Goal: Information Seeking & Learning: Check status

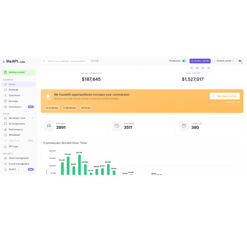
scroll to position [4, 4]
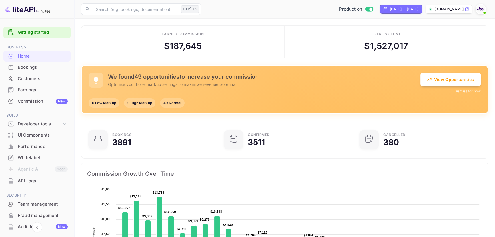
click at [19, 65] on div "Bookings" at bounding box center [43, 67] width 50 height 7
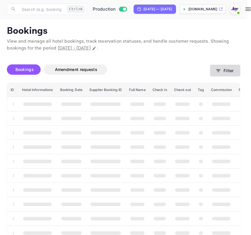
click at [220, 67] on button "Filter" at bounding box center [225, 71] width 30 height 12
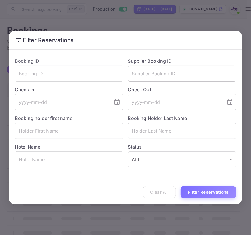
click at [155, 72] on input "text" at bounding box center [182, 73] width 108 height 16
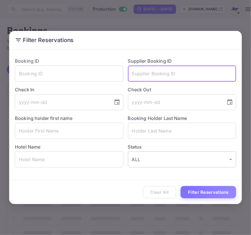
paste input "9172339"
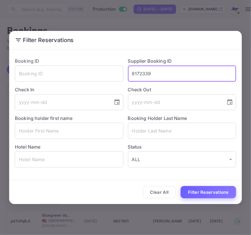
type input "9172339"
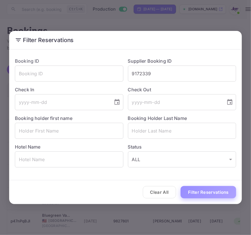
click at [203, 189] on button "Filter Reservations" at bounding box center [207, 192] width 55 height 12
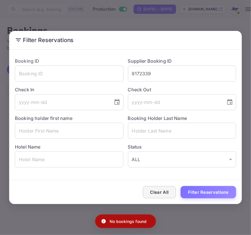
click at [162, 194] on button "Clear All" at bounding box center [159, 192] width 33 height 12
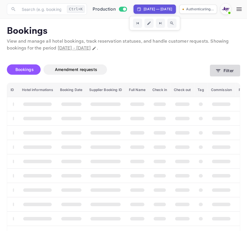
click at [232, 69] on button "Filter" at bounding box center [225, 71] width 30 height 12
click at [232, 72] on button "Filter" at bounding box center [225, 71] width 30 height 12
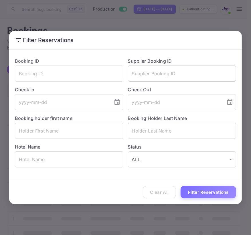
click at [178, 74] on input "text" at bounding box center [182, 73] width 108 height 16
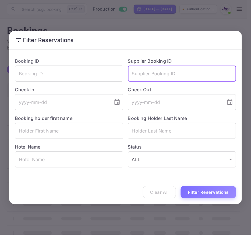
paste input "9172339"
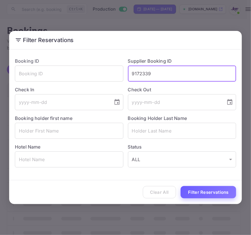
type input "9172339"
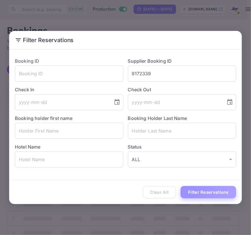
click at [214, 193] on button "Filter Reservations" at bounding box center [207, 192] width 55 height 12
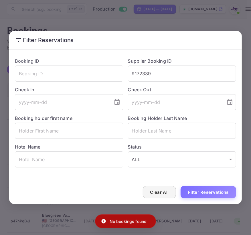
click at [166, 188] on button "Clear All" at bounding box center [159, 192] width 33 height 12
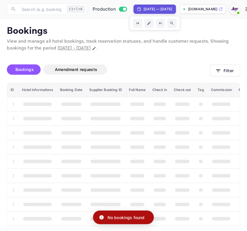
click at [172, 7] on div "[DATE] — [DATE]" at bounding box center [158, 9] width 29 height 5
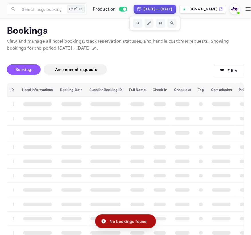
select select "8"
select select "2025"
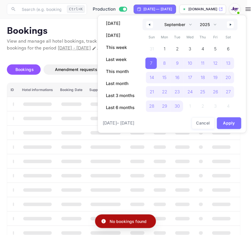
click at [247, 9] on div at bounding box center [125, 117] width 251 height 235
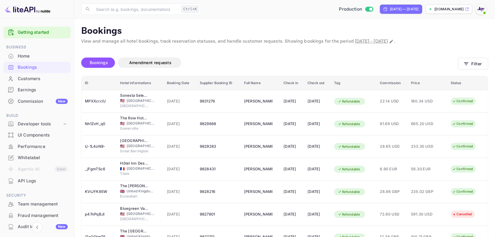
click at [247, 10] on div "Production [DATE] — [DATE] [DOMAIN_NAME]" at bounding box center [346, 9] width 285 height 10
click at [247, 8] on img at bounding box center [480, 9] width 9 height 9
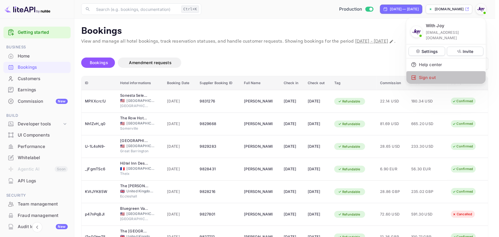
click at [247, 74] on div "Sign out" at bounding box center [445, 77] width 79 height 13
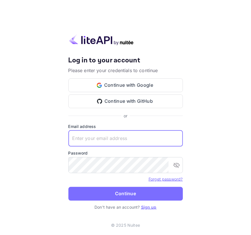
click at [95, 136] on input "text" at bounding box center [125, 138] width 114 height 16
paste input "[EMAIL_ADDRESS][DOMAIN_NAME]"
type input "[EMAIL_ADDRESS][DOMAIN_NAME]"
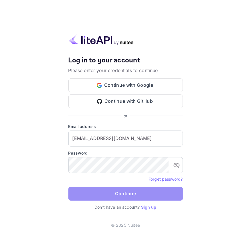
click at [98, 194] on button "Continue" at bounding box center [125, 194] width 114 height 14
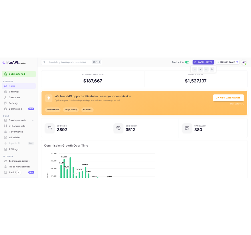
scroll to position [4, 4]
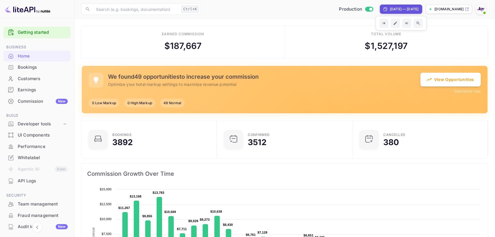
click at [30, 71] on div "Bookings" at bounding box center [36, 67] width 67 height 11
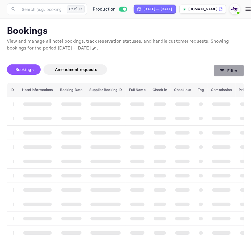
click at [219, 72] on icon "button" at bounding box center [222, 71] width 6 height 6
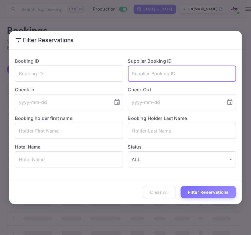
click at [166, 68] on input "text" at bounding box center [182, 73] width 108 height 16
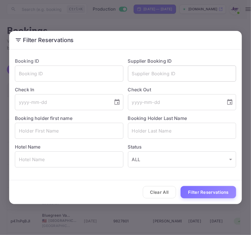
click at [152, 73] on input "text" at bounding box center [182, 73] width 108 height 16
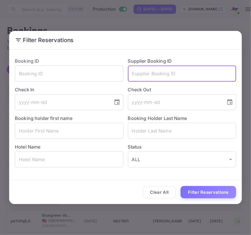
paste input "9172339"
click at [132, 73] on input "9172339" at bounding box center [182, 73] width 108 height 16
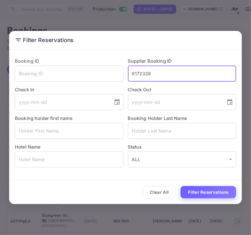
type input "9172339"
click at [204, 191] on button "Filter Reservations" at bounding box center [207, 192] width 55 height 12
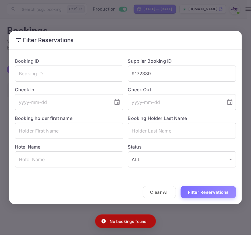
click at [170, 190] on button "Clear All" at bounding box center [159, 192] width 33 height 12
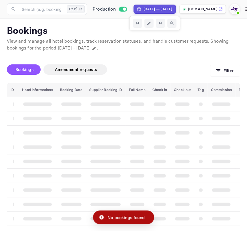
click at [173, 12] on div "[DATE] — [DATE]" at bounding box center [155, 9] width 42 height 9
select select "8"
select select "2025"
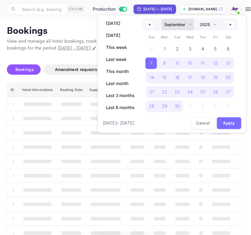
click at [170, 24] on select "January February March April May June July August September October November De…" at bounding box center [178, 25] width 32 height 12
click at [162, 19] on select "January February March April May June July August September October November De…" at bounding box center [178, 25] width 32 height 12
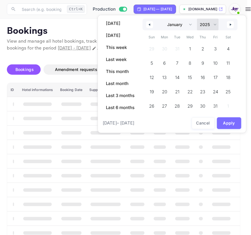
click at [200, 22] on select "2030 2029 2028 2027 2026 2025 2024 2023 2022 2021 2020 2019 2018 2017 2016 2015…" at bounding box center [208, 25] width 22 height 12
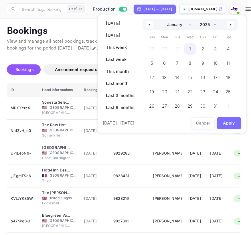
click at [190, 49] on span "1" at bounding box center [190, 49] width 2 height 10
click at [228, 23] on button "button" at bounding box center [230, 24] width 7 height 7
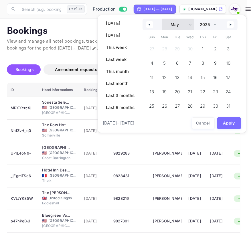
click at [183, 26] on select "January February March April May June July August September October November De…" at bounding box center [178, 25] width 32 height 12
select select "11"
click at [162, 19] on select "January February March April May June July August September October November De…" at bounding box center [178, 25] width 32 height 12
click at [209, 23] on select "2030 2029 2028 2027 2026 2025 2024 2023 2022 2021 2020 2019 2018 2017 2016 2015…" at bounding box center [208, 25] width 22 height 12
select select "2026"
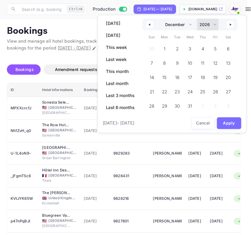
click at [197, 19] on select "2030 2029 2028 2027 2026 2025 2024 2023 2022 2021 2020 2019 2018 2017 2016 2015…" at bounding box center [208, 25] width 22 height 12
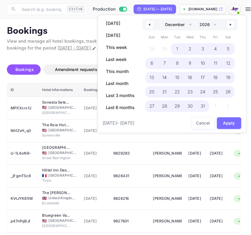
click at [205, 104] on span "31" at bounding box center [202, 105] width 13 height 11
select select "0"
select select "2025"
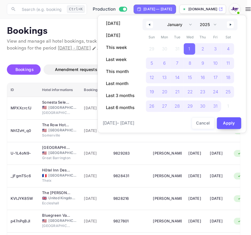
click at [227, 123] on button "Apply" at bounding box center [229, 123] width 25 height 12
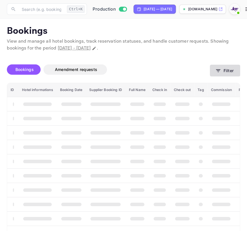
click at [215, 65] on button "Filter" at bounding box center [225, 71] width 30 height 12
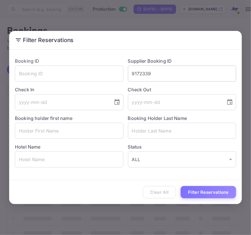
click at [184, 76] on input "9172339" at bounding box center [182, 73] width 108 height 16
click at [201, 194] on button "Filter Reservations" at bounding box center [207, 192] width 55 height 12
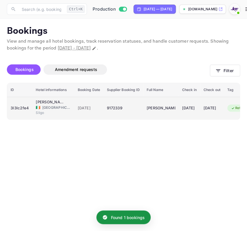
click at [53, 111] on span "Sligo" at bounding box center [50, 112] width 29 height 5
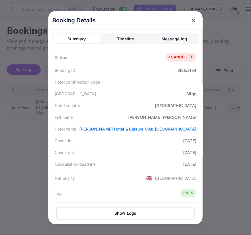
click at [117, 33] on div "Summary Timeline Message log" at bounding box center [125, 38] width 147 height 11
click at [119, 44] on div "Summary Timeline Message log" at bounding box center [125, 38] width 147 height 11
click at [120, 41] on div "Timeline" at bounding box center [125, 38] width 17 height 7
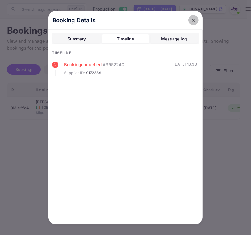
click at [191, 22] on icon "close" at bounding box center [193, 20] width 6 height 6
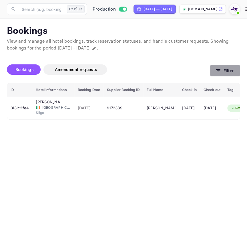
click at [222, 69] on button "Filter" at bounding box center [225, 71] width 30 height 12
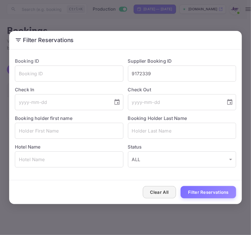
click at [166, 196] on button "Clear All" at bounding box center [159, 192] width 33 height 12
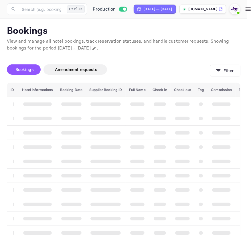
click at [166, 196] on div "Clear All Filter Reservations" at bounding box center [125, 192] width 232 height 24
click at [166, 196] on th "booking table" at bounding box center [159, 189] width 21 height 14
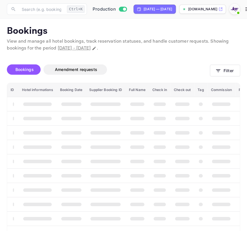
click at [166, 196] on th "booking table" at bounding box center [159, 189] width 21 height 14
click at [218, 66] on button "Filter" at bounding box center [225, 71] width 30 height 12
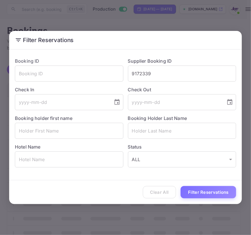
click at [154, 190] on div "Clear All Filter Reservations" at bounding box center [125, 192] width 232 height 24
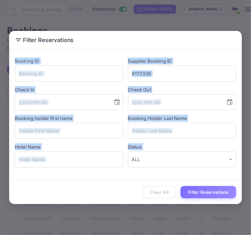
click at [154, 190] on div "Clear All Filter Reservations" at bounding box center [125, 192] width 232 height 24
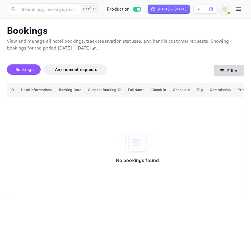
click at [223, 71] on icon "button" at bounding box center [222, 71] width 6 height 6
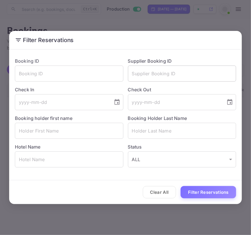
click at [159, 68] on input "text" at bounding box center [182, 73] width 108 height 16
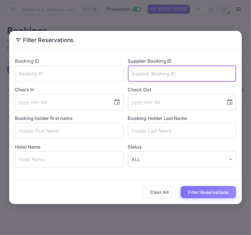
click at [157, 71] on input "text" at bounding box center [182, 73] width 108 height 16
paste input "9819006"
type input "9819006"
click at [180, 186] on button "Filter Reservations" at bounding box center [207, 192] width 55 height 12
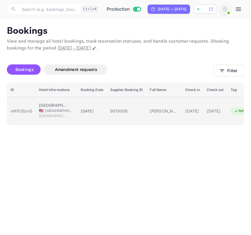
click at [36, 105] on td "Golden Nugget Las Vegas Hotel & Casino 🇺🇸 United States of America Las Vegas" at bounding box center [56, 111] width 42 height 28
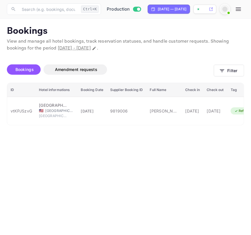
click at [219, 73] on icon "button" at bounding box center [222, 71] width 6 height 6
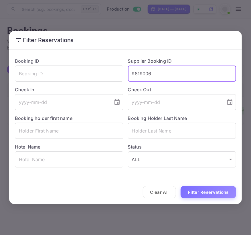
click at [183, 78] on input "9819006" at bounding box center [182, 73] width 108 height 16
type input "7037902"
click at [180, 186] on button "Filter Reservations" at bounding box center [207, 192] width 55 height 12
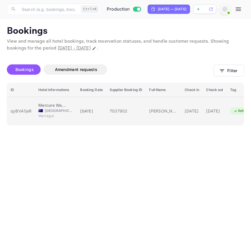
click at [53, 108] on span "[GEOGRAPHIC_DATA]" at bounding box center [59, 110] width 29 height 5
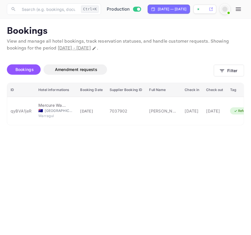
click at [223, 69] on icon "button" at bounding box center [222, 71] width 6 height 6
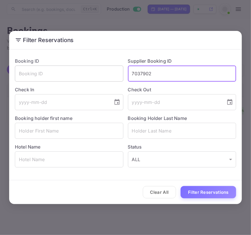
drag, startPoint x: 159, startPoint y: 71, endPoint x: 102, endPoint y: 74, distance: 57.5
click at [102, 74] on div "Booking ID ​ Supplier Booking ID 7037902 ​ Check In ​ Check Out ​ Booking holde…" at bounding box center [123, 110] width 226 height 114
paste input "9172339"
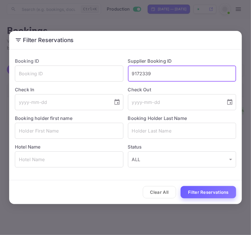
type input "9172339"
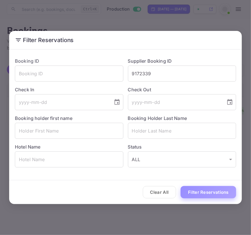
click at [212, 191] on button "Filter Reservations" at bounding box center [207, 192] width 55 height 12
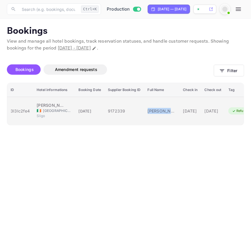
drag, startPoint x: 146, startPoint y: 107, endPoint x: 175, endPoint y: 109, distance: 29.5
click at [175, 109] on td "[PERSON_NAME]" at bounding box center [161, 111] width 35 height 28
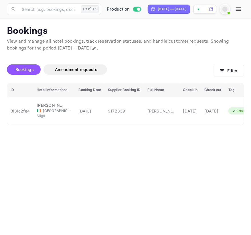
drag, startPoint x: 156, startPoint y: 115, endPoint x: 194, endPoint y: 117, distance: 38.4
copy div "Matthew Chadwick"
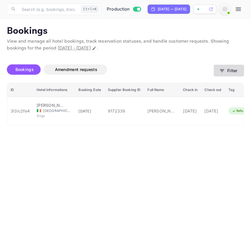
click at [222, 67] on button "Filter" at bounding box center [229, 71] width 30 height 12
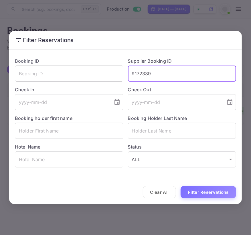
drag, startPoint x: 159, startPoint y: 74, endPoint x: 52, endPoint y: 71, distance: 107.0
click at [52, 71] on div "Booking ID ​ Supplier Booking ID 9172339 ​ Check In ​ Check Out ​ Booking holde…" at bounding box center [123, 110] width 226 height 114
paste input "8414039"
type input "8414039"
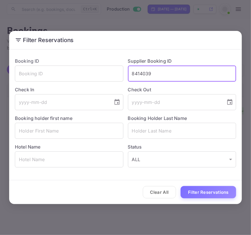
click at [180, 186] on button "Filter Reservations" at bounding box center [207, 192] width 55 height 12
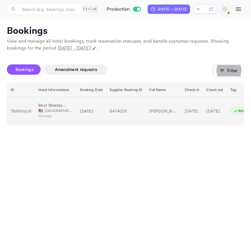
click at [54, 109] on span "[GEOGRAPHIC_DATA]" at bounding box center [59, 110] width 29 height 5
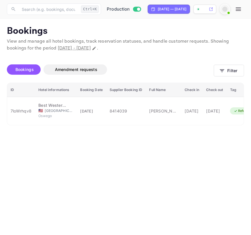
click at [221, 69] on icon "button" at bounding box center [222, 70] width 4 height 3
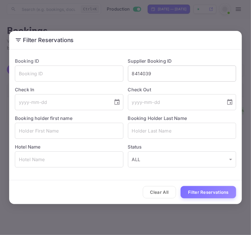
click at [160, 71] on input "8414039" at bounding box center [182, 73] width 108 height 16
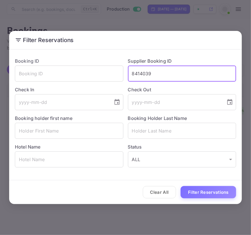
click at [160, 71] on input "8414039" at bounding box center [182, 73] width 108 height 16
paste input "9777912"
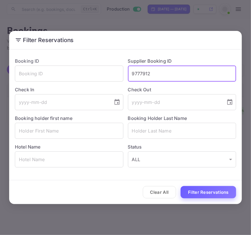
type input "9777912"
click at [193, 193] on button "Filter Reservations" at bounding box center [207, 192] width 55 height 12
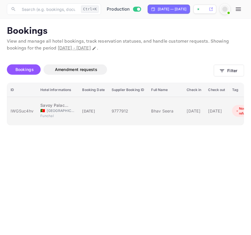
click at [13, 108] on div "IWGSuc4hv" at bounding box center [22, 111] width 23 height 6
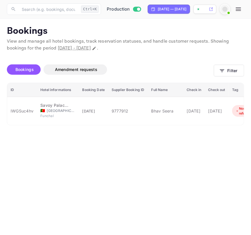
drag, startPoint x: 173, startPoint y: 116, endPoint x: 196, endPoint y: 116, distance: 22.3
copy div "Bhav Seera"
